Goal: Task Accomplishment & Management: Use online tool/utility

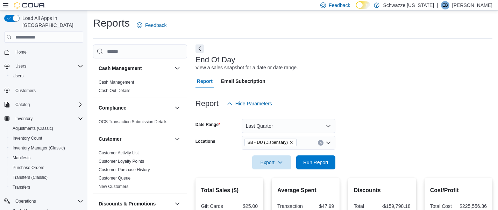
click at [296, 132] on button "Last Quarter" at bounding box center [289, 126] width 94 height 14
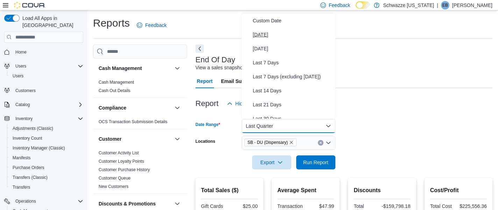
click at [277, 33] on span "[DATE]" at bounding box center [293, 34] width 80 height 8
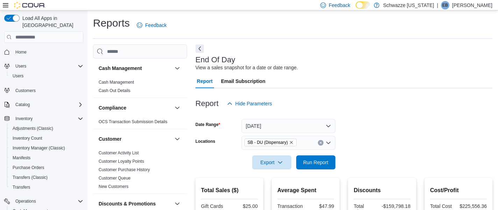
click at [362, 98] on div "Report Hide Parameters" at bounding box center [343, 104] width 297 height 14
click at [320, 163] on span "Run Report" at bounding box center [315, 161] width 25 height 7
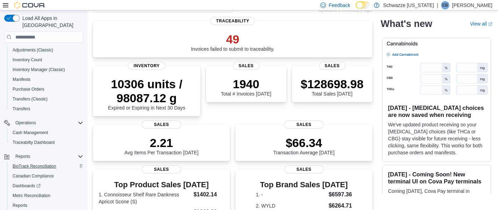
scroll to position [79, 0]
click at [37, 200] on div "Reports" at bounding box center [46, 204] width 73 height 8
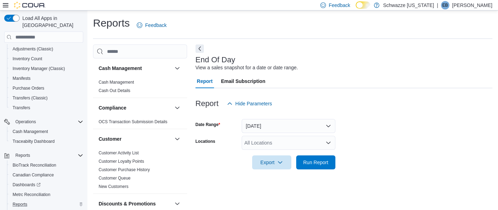
scroll to position [11, 0]
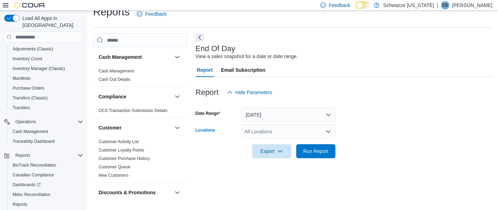
click at [277, 131] on div "All Locations" at bounding box center [289, 131] width 94 height 14
type input "**"
click at [300, 117] on span "SB - DU (Dispensary)" at bounding box center [283, 118] width 47 height 7
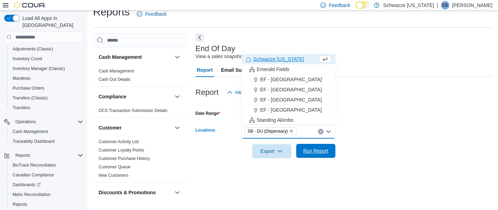
click at [323, 149] on span "Run Report" at bounding box center [315, 150] width 25 height 7
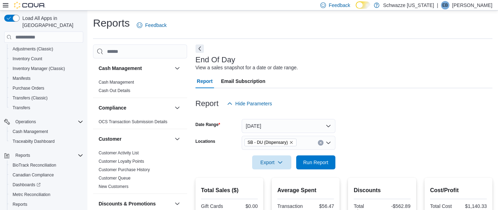
click at [292, 130] on button "[DATE]" at bounding box center [289, 126] width 94 height 14
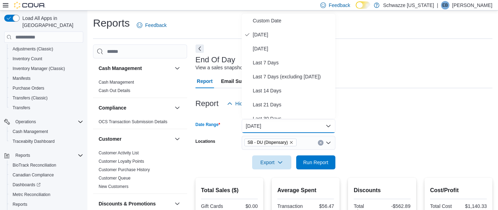
click at [305, 141] on div "SB - DU (Dispensary)" at bounding box center [289, 143] width 94 height 14
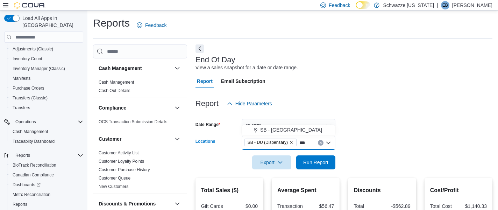
type input "***"
click at [301, 130] on span "SB - Federal Heights" at bounding box center [291, 129] width 62 height 7
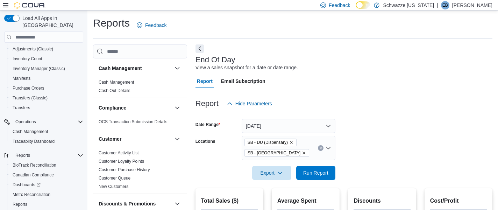
click at [352, 148] on form "Date Range Today Locations SB - DU (Dispensary) SB - Federal Heights Export Run…" at bounding box center [343, 144] width 297 height 69
click at [293, 142] on icon "Remove SB - DU (Dispensary) from selection in this group" at bounding box center [291, 142] width 4 height 4
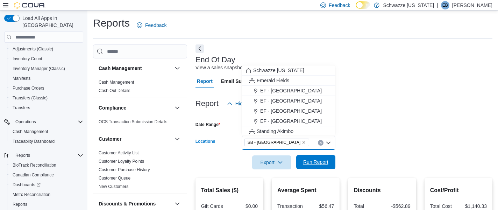
click at [319, 163] on span "Run Report" at bounding box center [315, 161] width 25 height 7
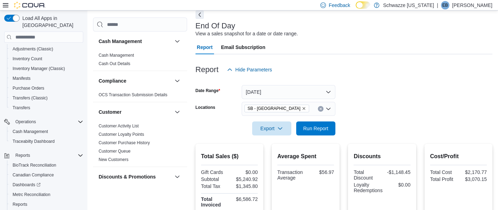
scroll to position [33, 0]
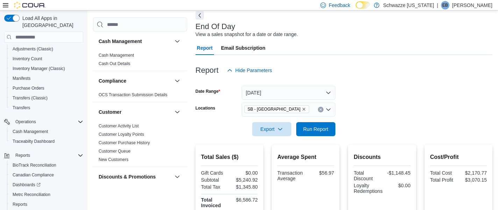
click at [302, 108] on icon "Remove SB - Federal Heights from selection in this group" at bounding box center [304, 109] width 4 height 4
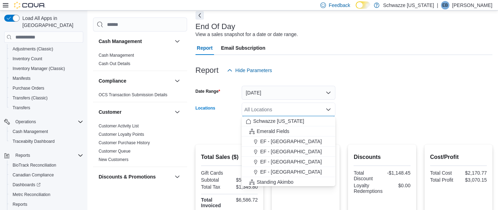
click at [329, 77] on div "Report Hide Parameters" at bounding box center [343, 70] width 297 height 14
